Goal: Navigation & Orientation: Find specific page/section

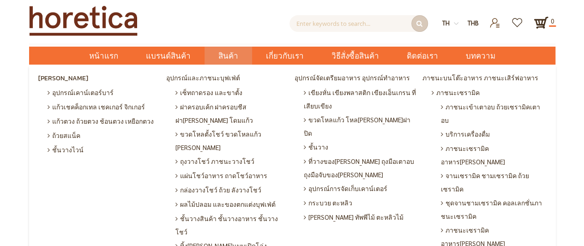
click at [236, 53] on span "สินค้า" at bounding box center [228, 56] width 20 height 19
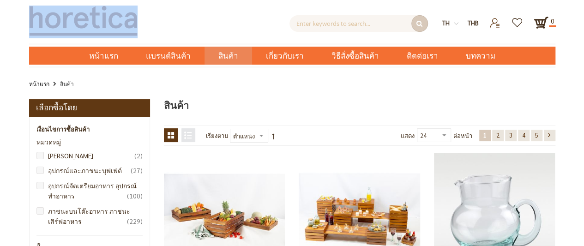
drag, startPoint x: 157, startPoint y: 17, endPoint x: 45, endPoint y: 24, distance: 112.0
click at [45, 24] on div at bounding box center [95, 22] width 132 height 33
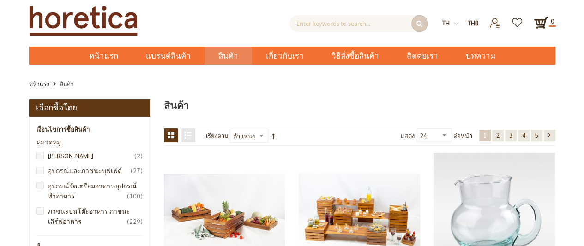
drag, startPoint x: 49, startPoint y: 22, endPoint x: 180, endPoint y: 24, distance: 130.7
click at [179, 24] on div "ค้นหาขั้นสูง Enter keywords to search... ค้นหา" at bounding box center [302, 21] width 282 height 21
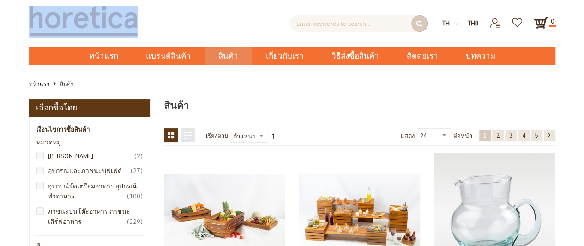
drag, startPoint x: 138, startPoint y: 21, endPoint x: 31, endPoint y: 18, distance: 106.3
click at [31, 18] on div at bounding box center [95, 22] width 132 height 33
click at [68, 15] on img at bounding box center [83, 21] width 109 height 30
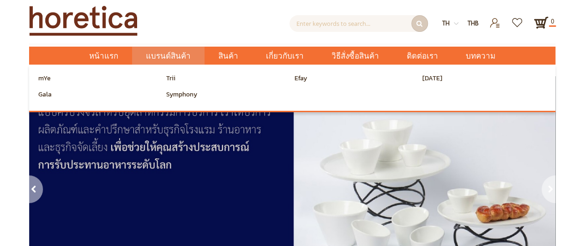
click at [175, 56] on span "แบรนด์สินค้า" at bounding box center [168, 56] width 45 height 19
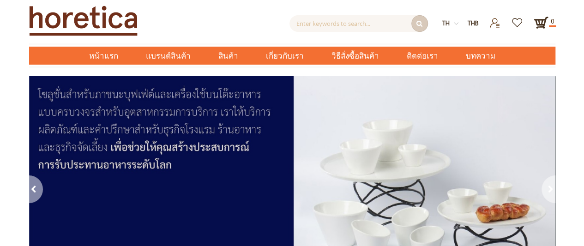
click at [142, 168] on img at bounding box center [292, 188] width 527 height 224
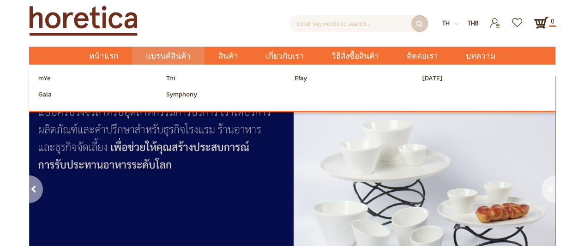
click at [165, 50] on span "แบรนด์สินค้า" at bounding box center [168, 56] width 45 height 19
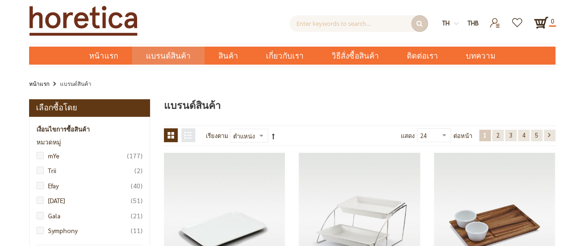
click at [536, 27] on img at bounding box center [541, 22] width 15 height 15
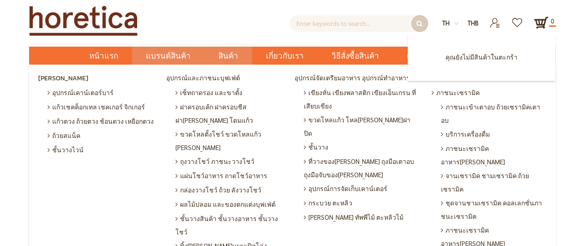
click at [236, 53] on span "สินค้า" at bounding box center [228, 56] width 20 height 19
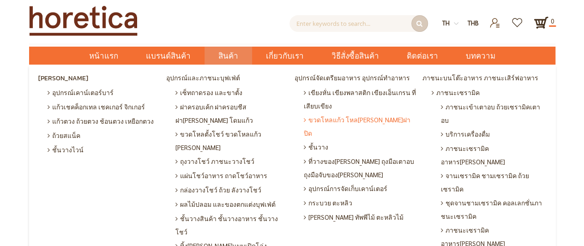
click at [327, 120] on span "ขวดโหลแก้ว โหล[PERSON_NAME]ฝาปิด" at bounding box center [361, 126] width 115 height 27
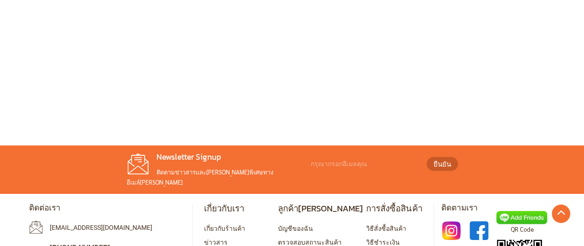
scroll to position [253, 0]
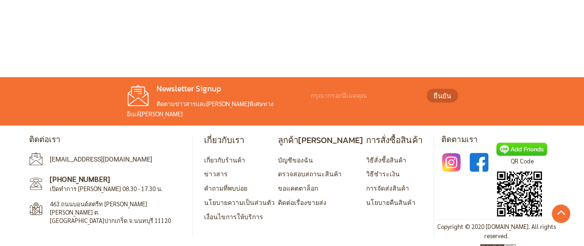
click at [452, 157] on img at bounding box center [451, 162] width 21 height 21
click at [489, 159] on img at bounding box center [479, 162] width 21 height 21
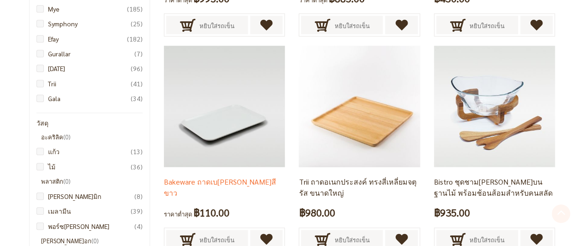
scroll to position [323, 0]
